Goal: Information Seeking & Learning: Find specific fact

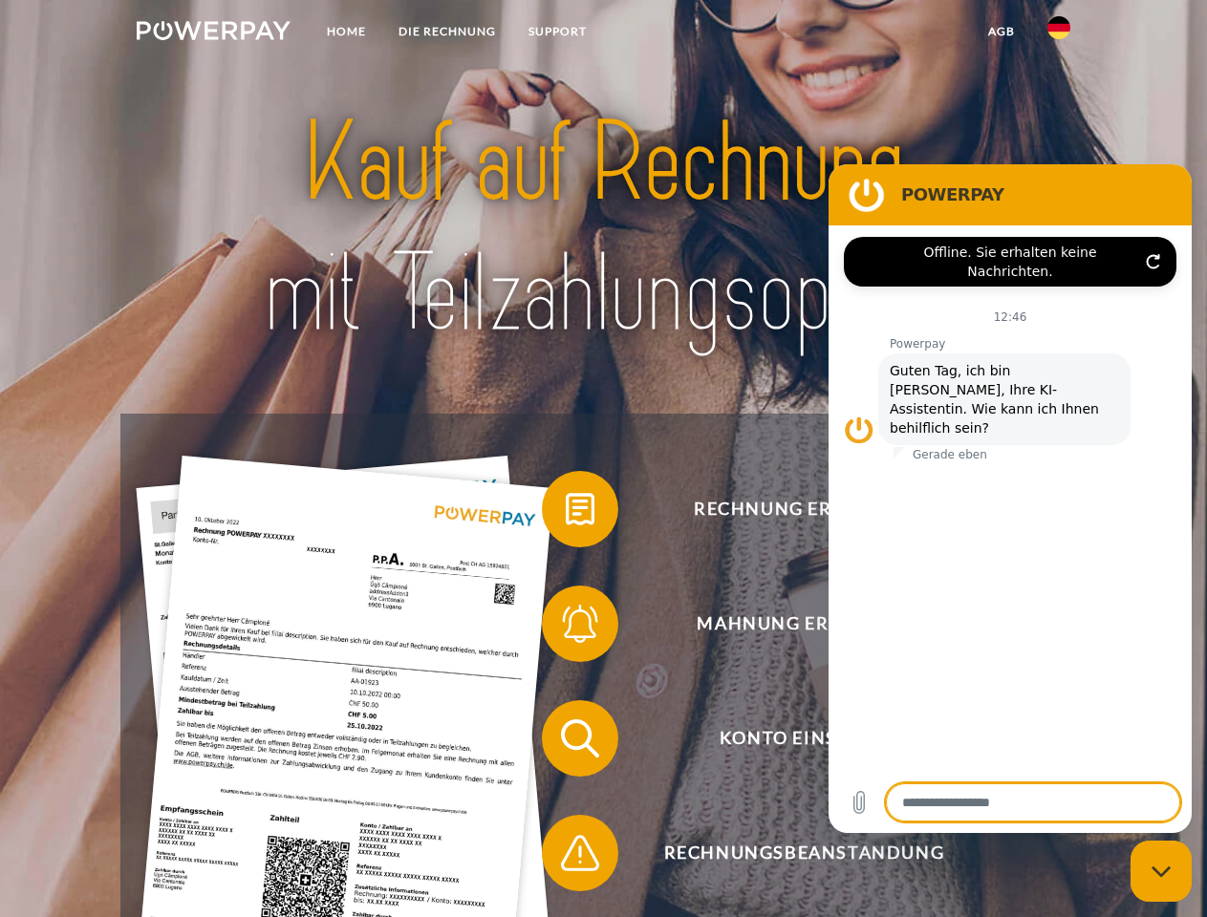
click at [213, 33] on img at bounding box center [214, 30] width 154 height 19
click at [1058, 33] on img at bounding box center [1058, 27] width 23 height 23
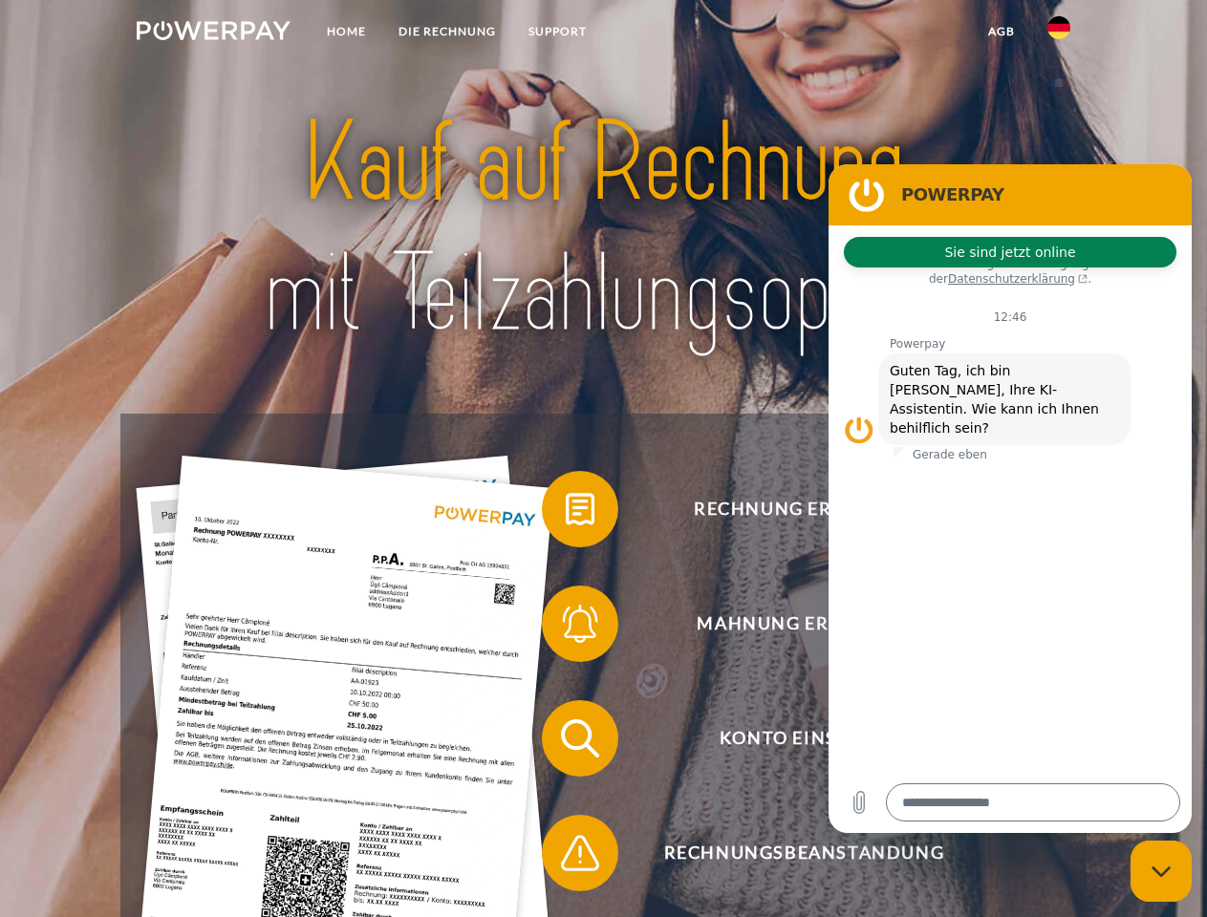
click at [1000, 32] on link "agb" at bounding box center [1001, 31] width 59 height 34
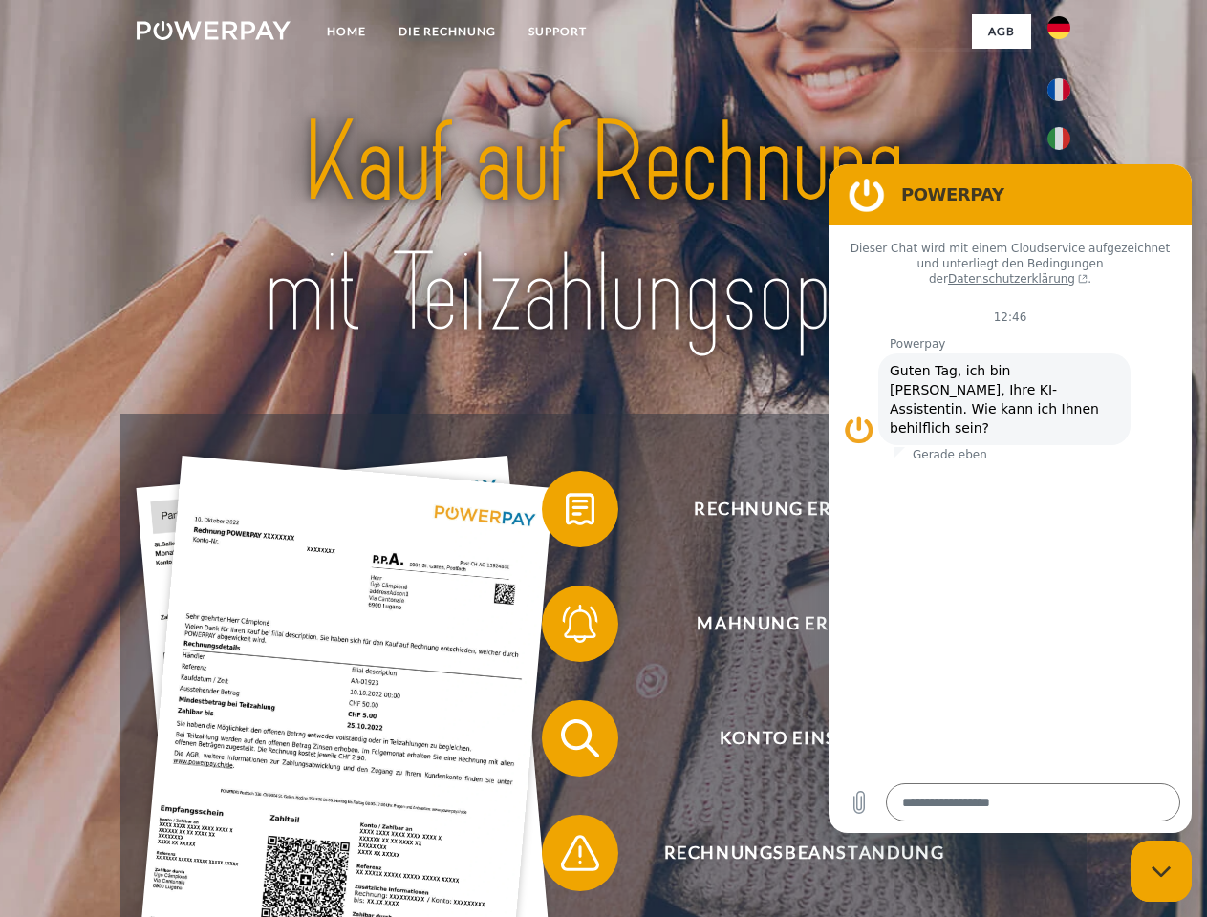
click at [566, 513] on span at bounding box center [551, 509] width 96 height 96
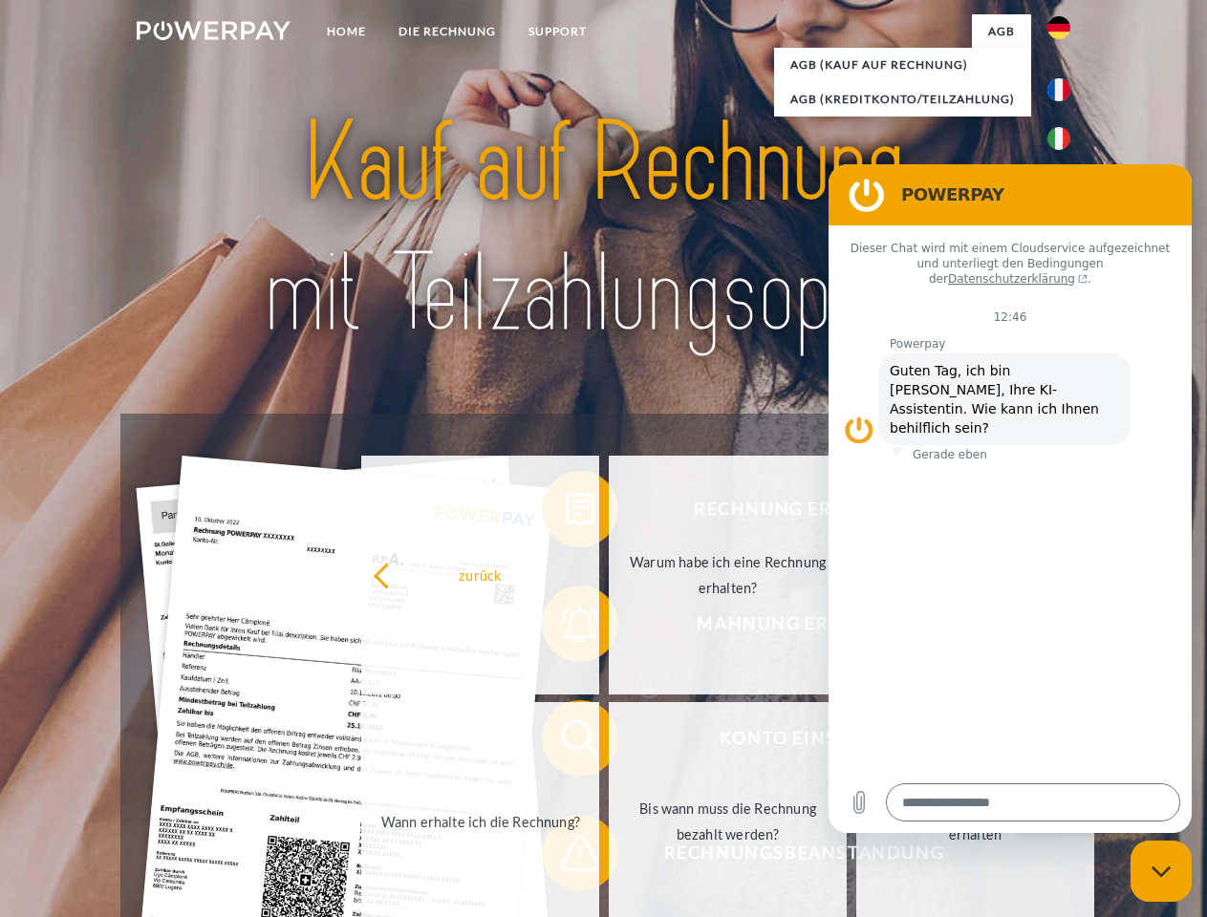
click at [566, 628] on div "Rechnung erhalten? Mahnung erhalten? Konto einsehen" at bounding box center [602, 796] width 965 height 764
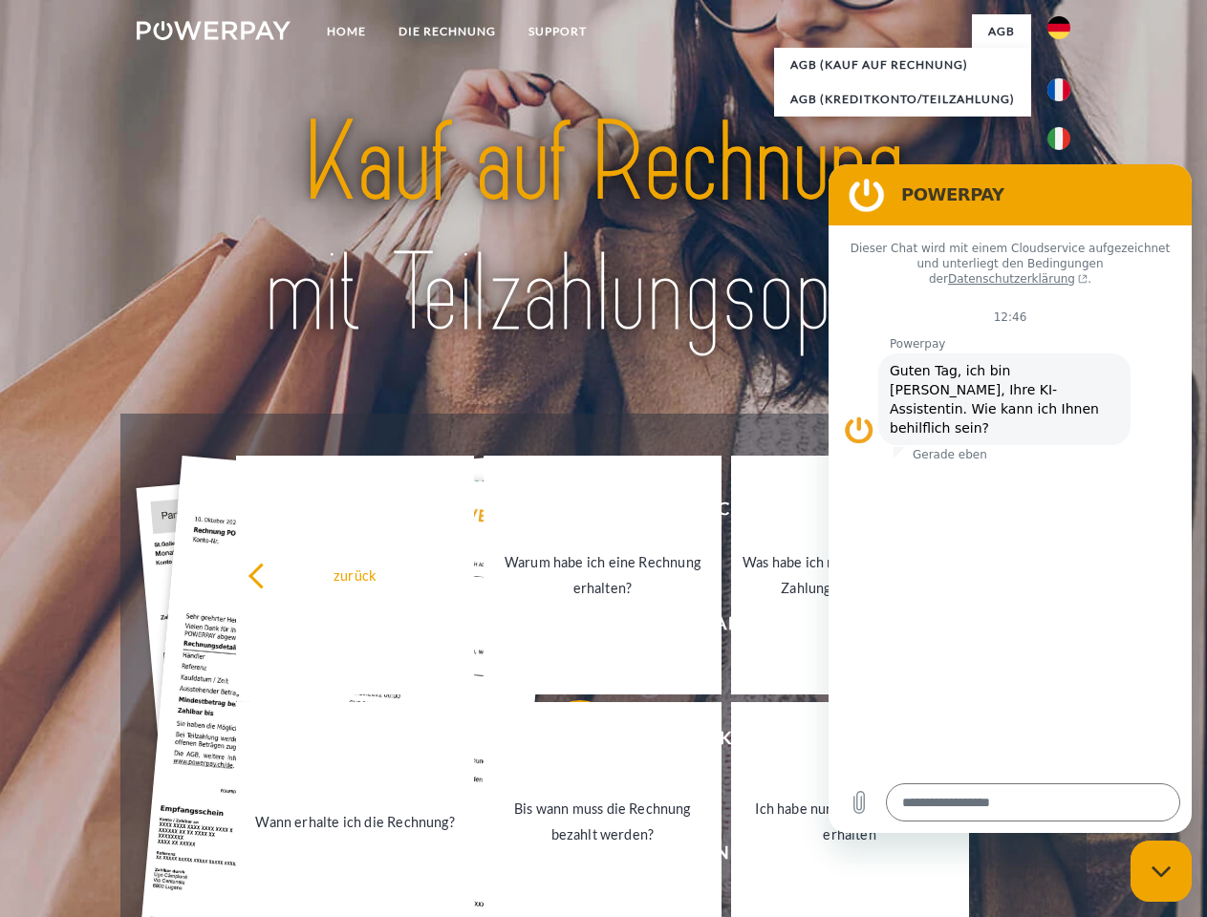
click at [566, 742] on link "Bis wann muss die Rechnung bezahlt werden?" at bounding box center [602, 821] width 238 height 239
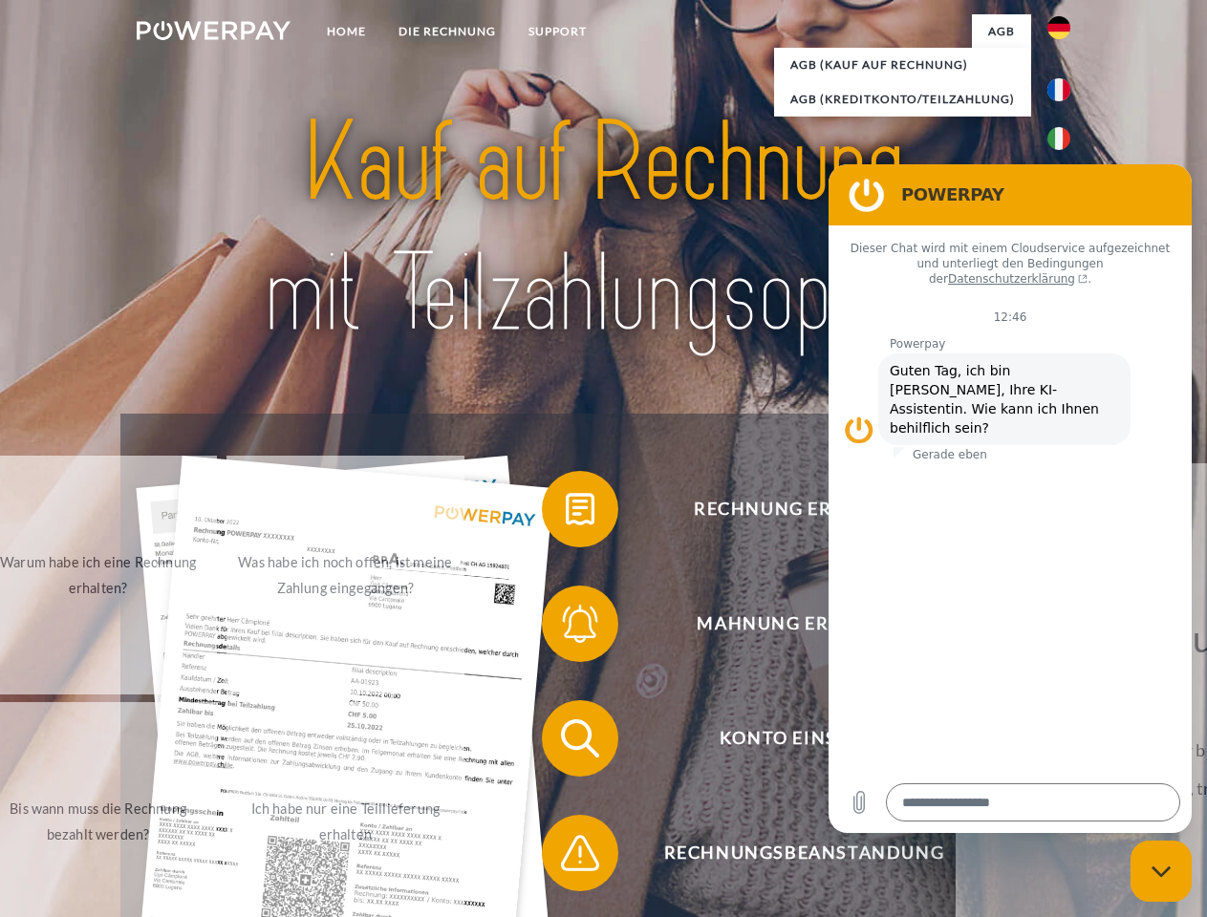
click at [566, 857] on span at bounding box center [551, 853] width 96 height 96
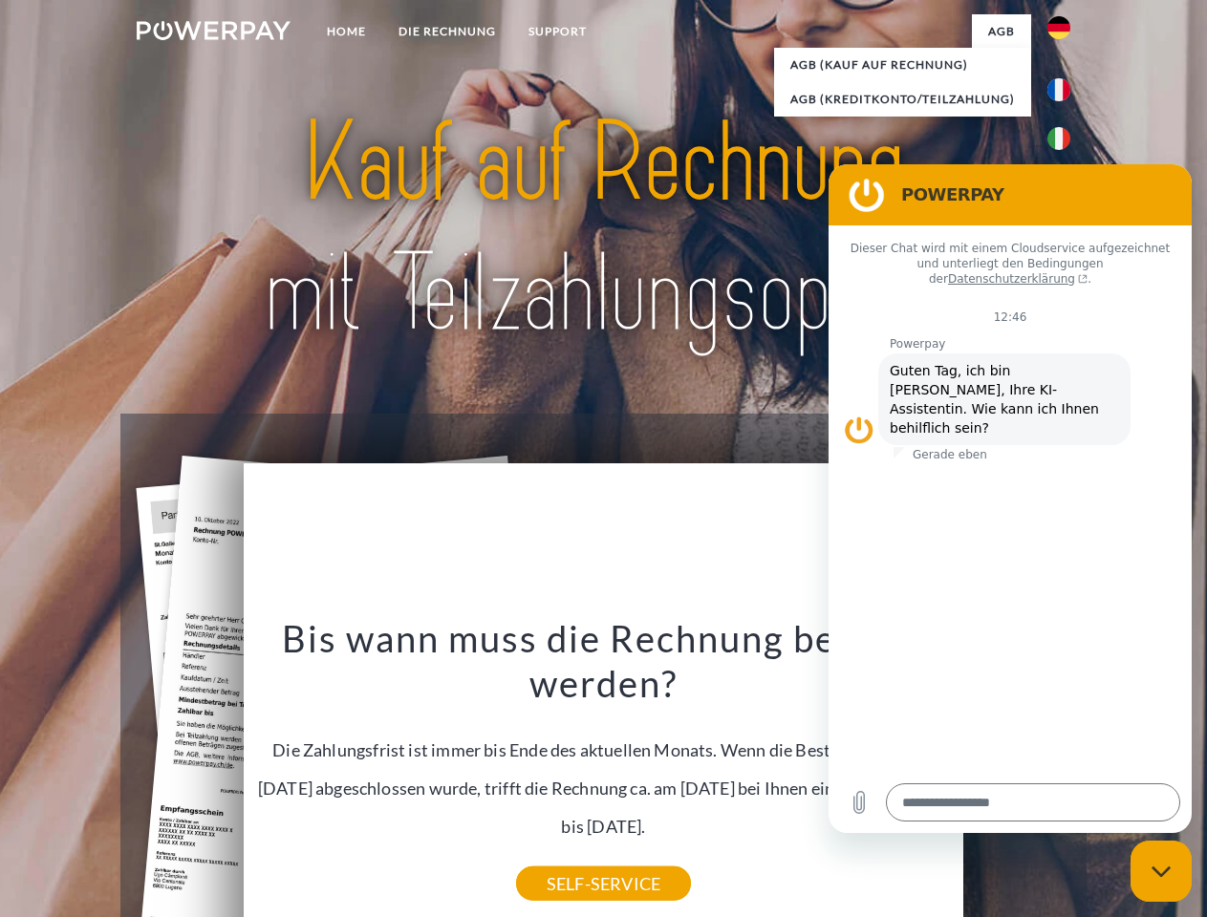
click at [1161, 871] on icon "Messaging-Fenster schließen" at bounding box center [1161, 871] width 20 height 12
type textarea "*"
